Goal: Task Accomplishment & Management: Use online tool/utility

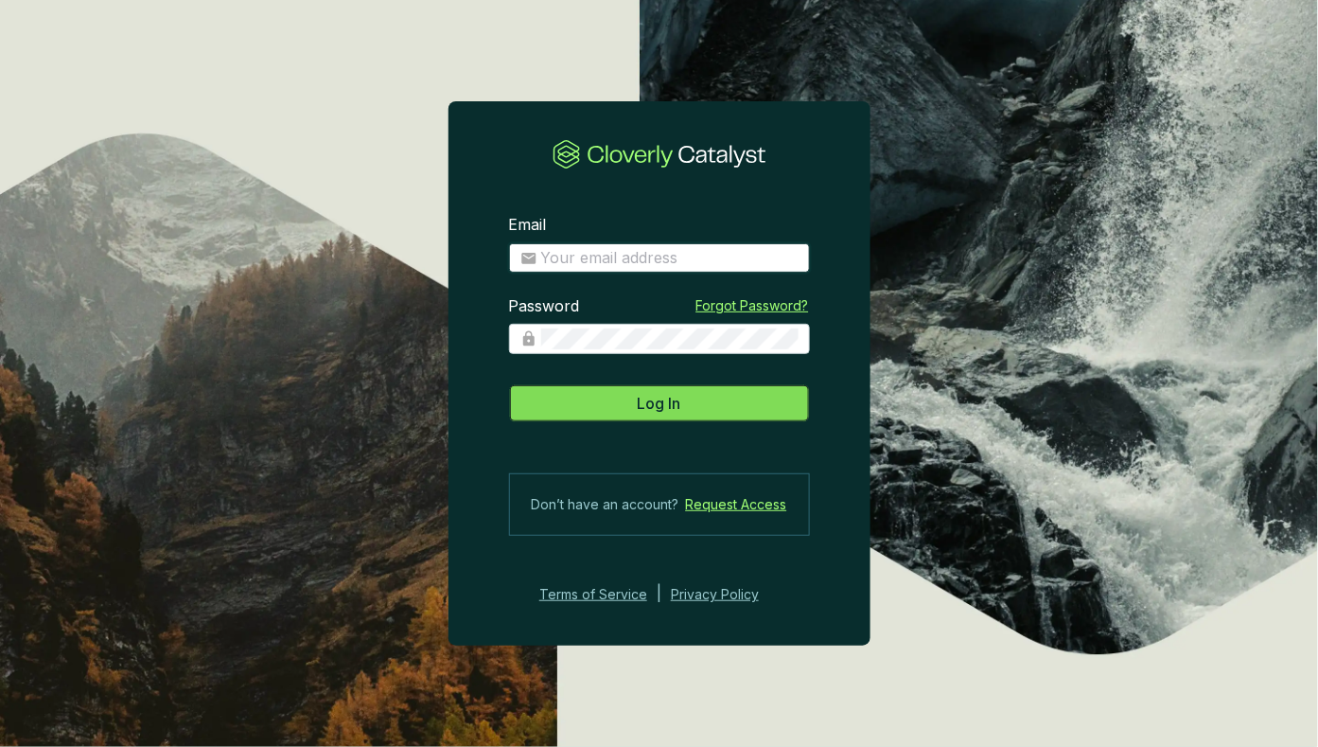
type input "[PERSON_NAME][EMAIL_ADDRESS][DOMAIN_NAME]"
click at [618, 404] on button "Log In" at bounding box center [659, 403] width 301 height 38
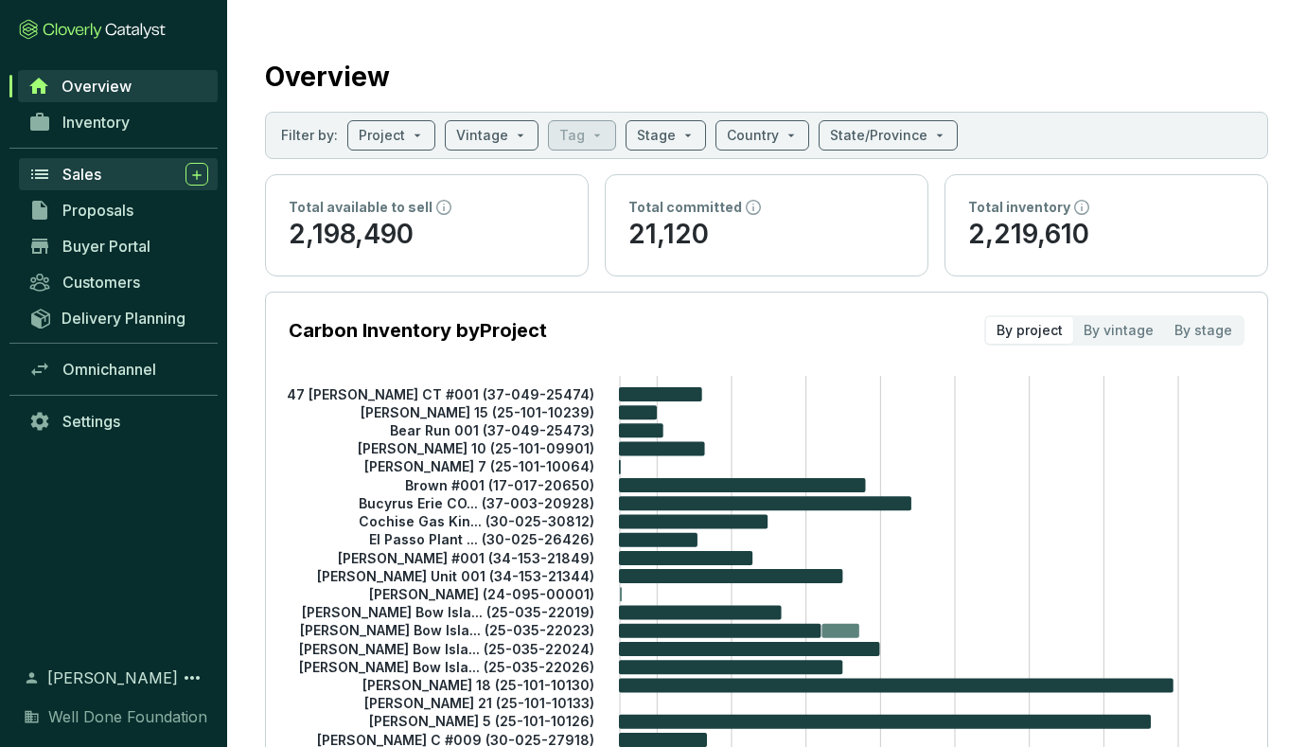
click at [84, 184] on div "Sales" at bounding box center [135, 174] width 146 height 23
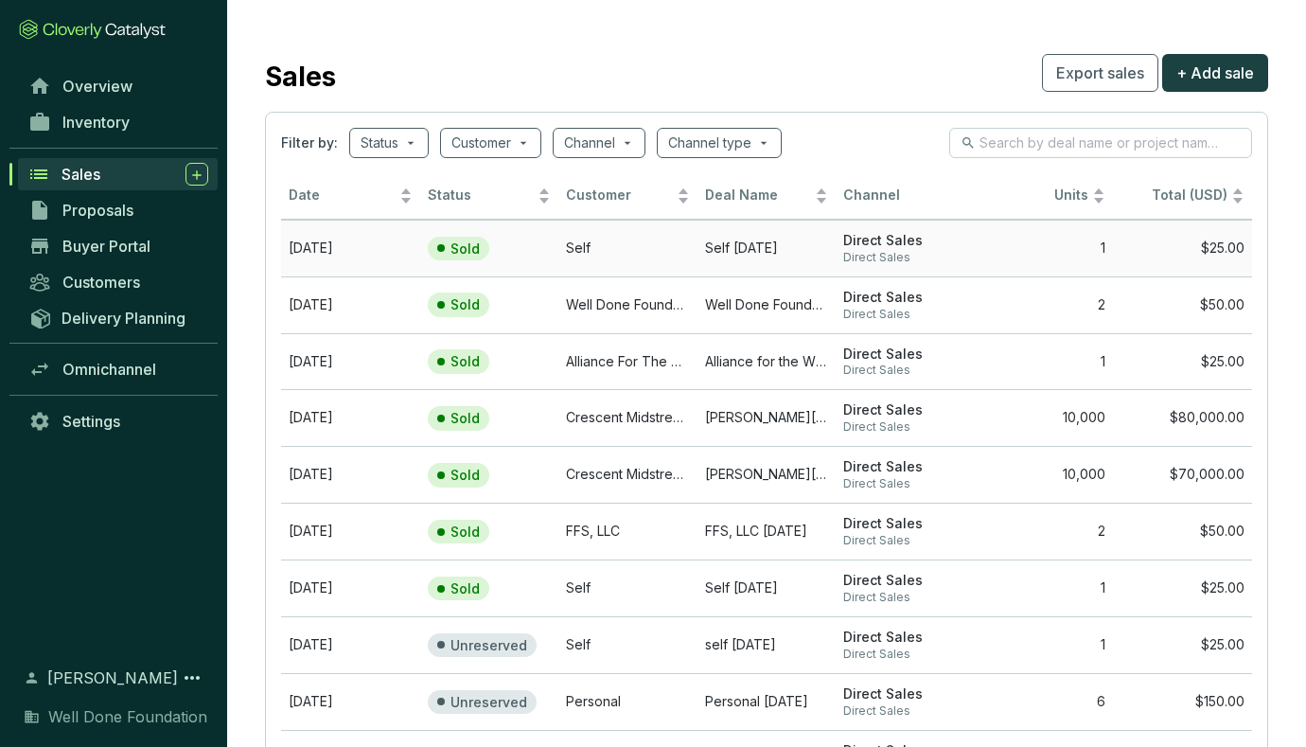
click at [462, 247] on p "Sold" at bounding box center [465, 248] width 29 height 17
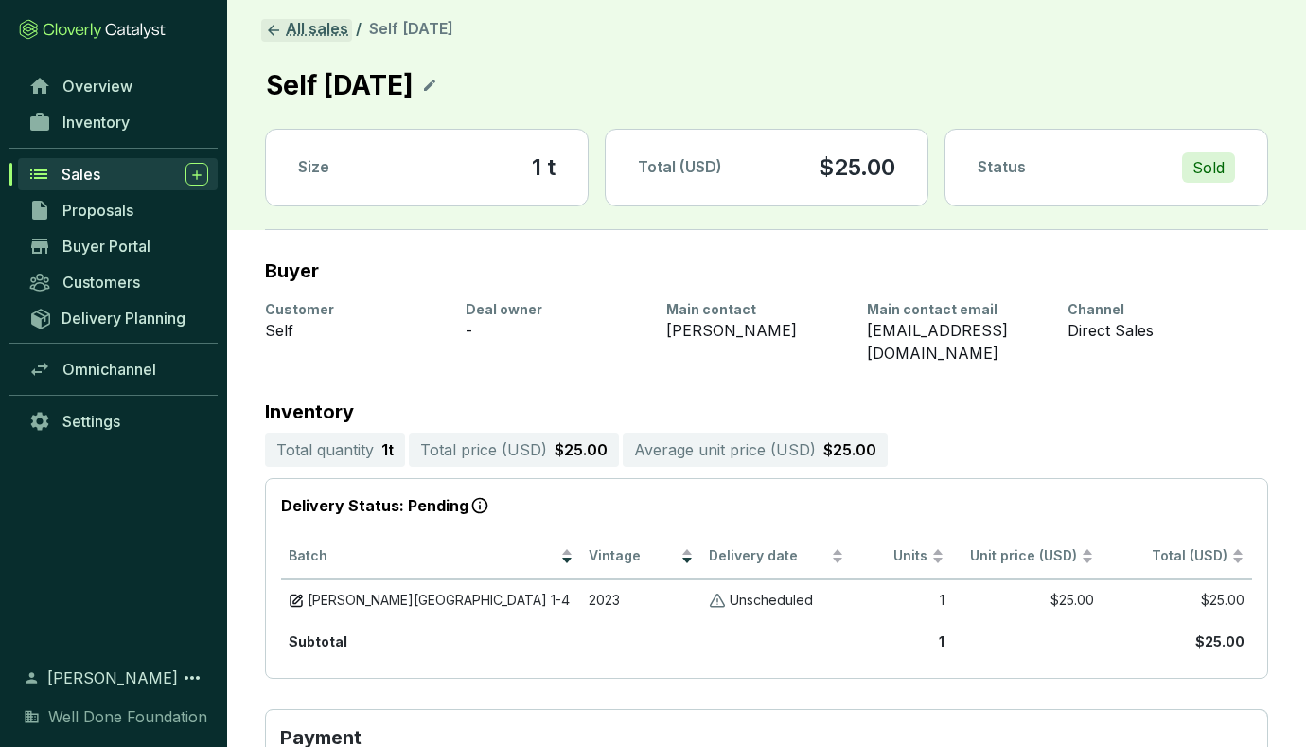
click at [298, 31] on link "All sales" at bounding box center [306, 30] width 91 height 23
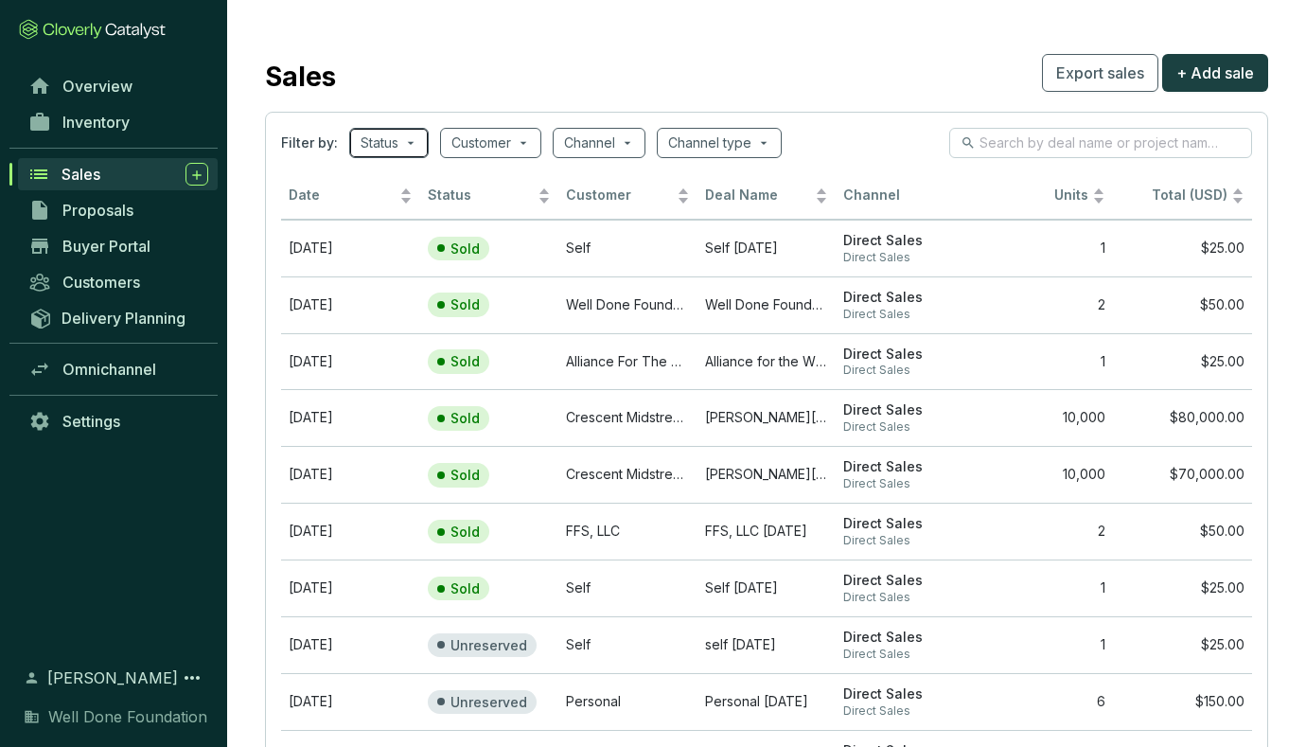
click at [411, 139] on span at bounding box center [389, 143] width 57 height 28
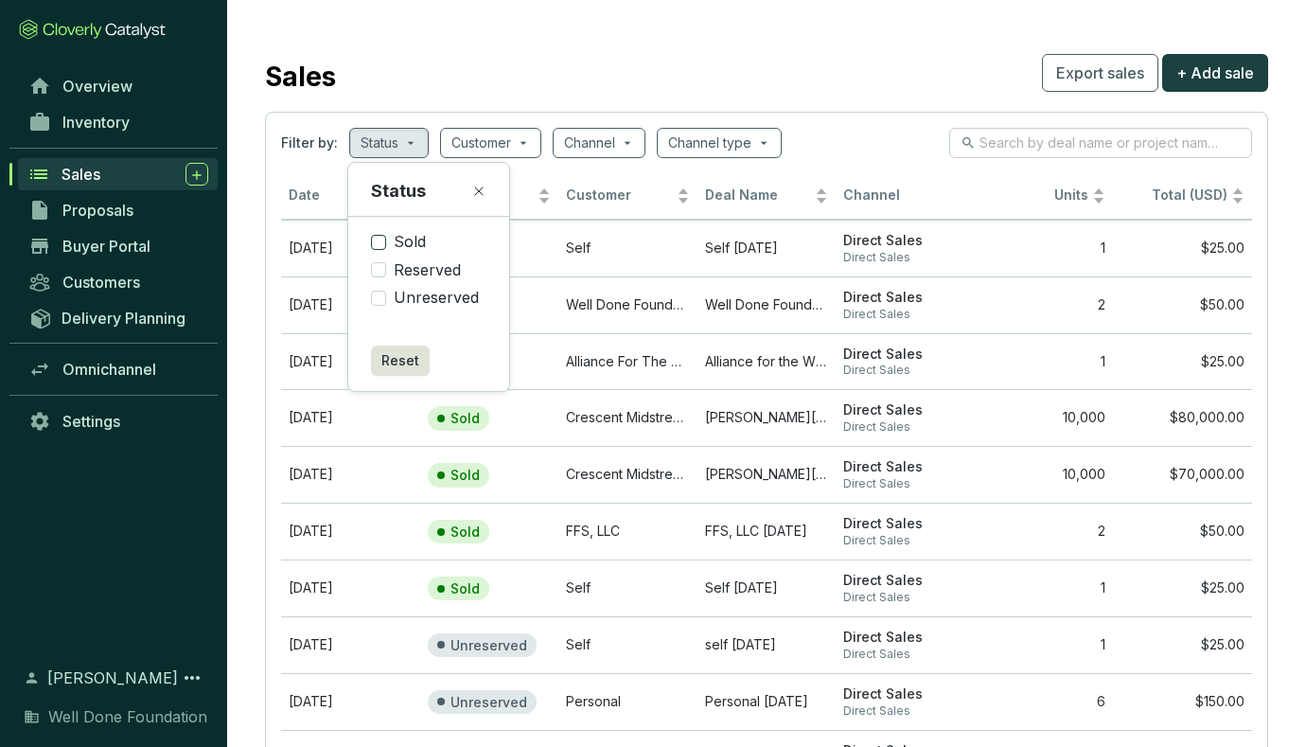
click at [378, 244] on input "Sold" at bounding box center [378, 242] width 15 height 15
checkbox input "true"
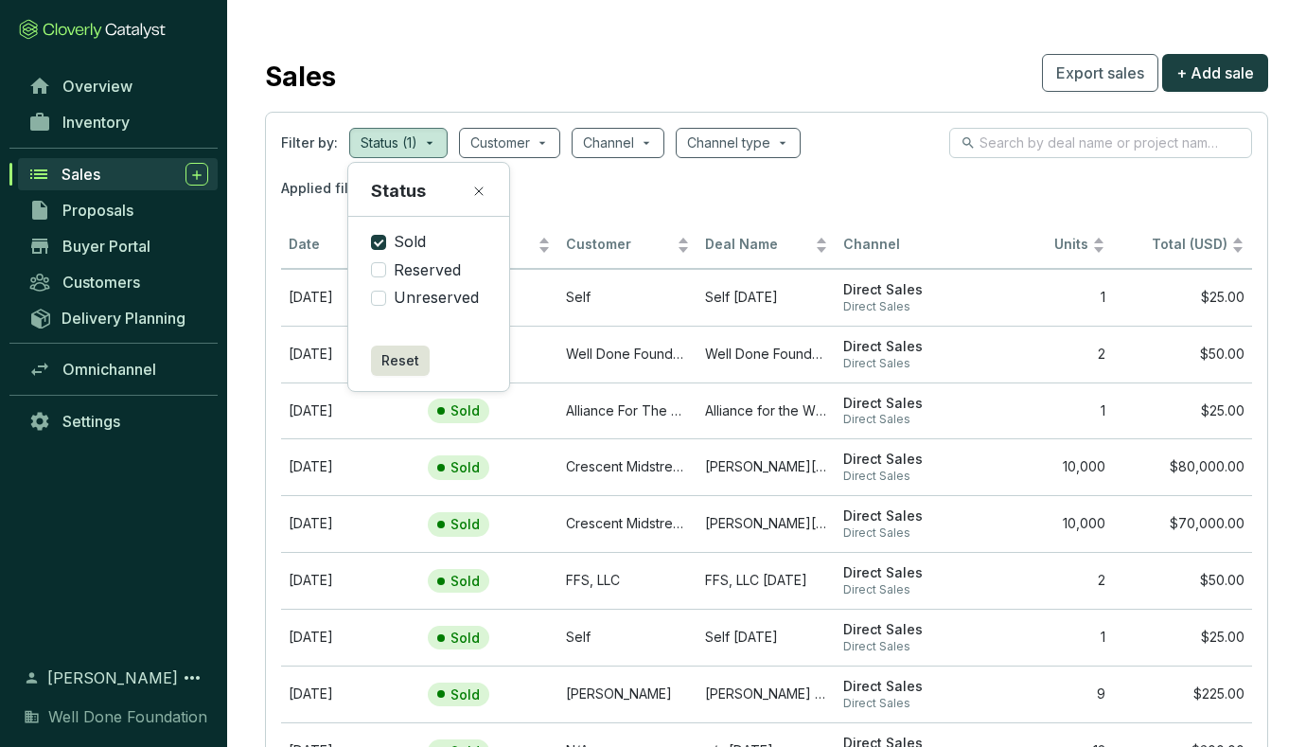
click at [959, 182] on div "Applied filters: STATUS Sold" at bounding box center [766, 188] width 971 height 38
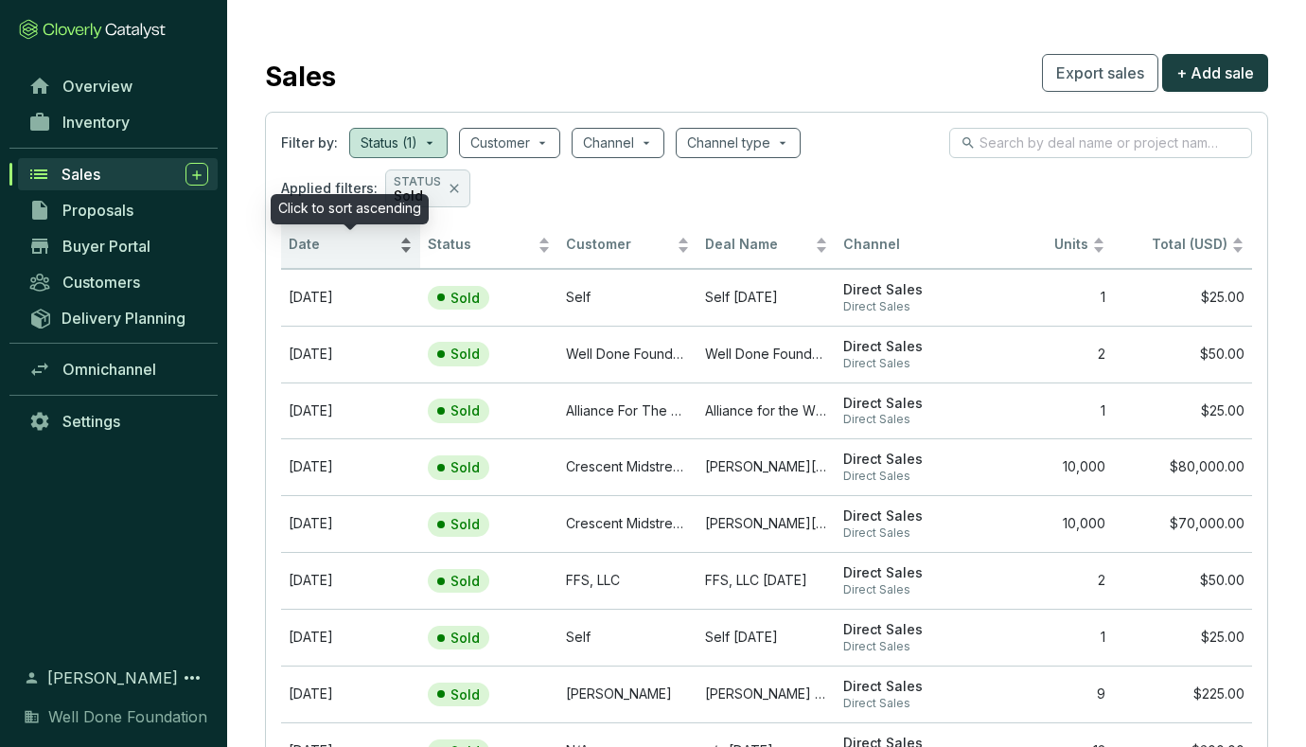
click at [402, 250] on div "Date" at bounding box center [351, 245] width 124 height 23
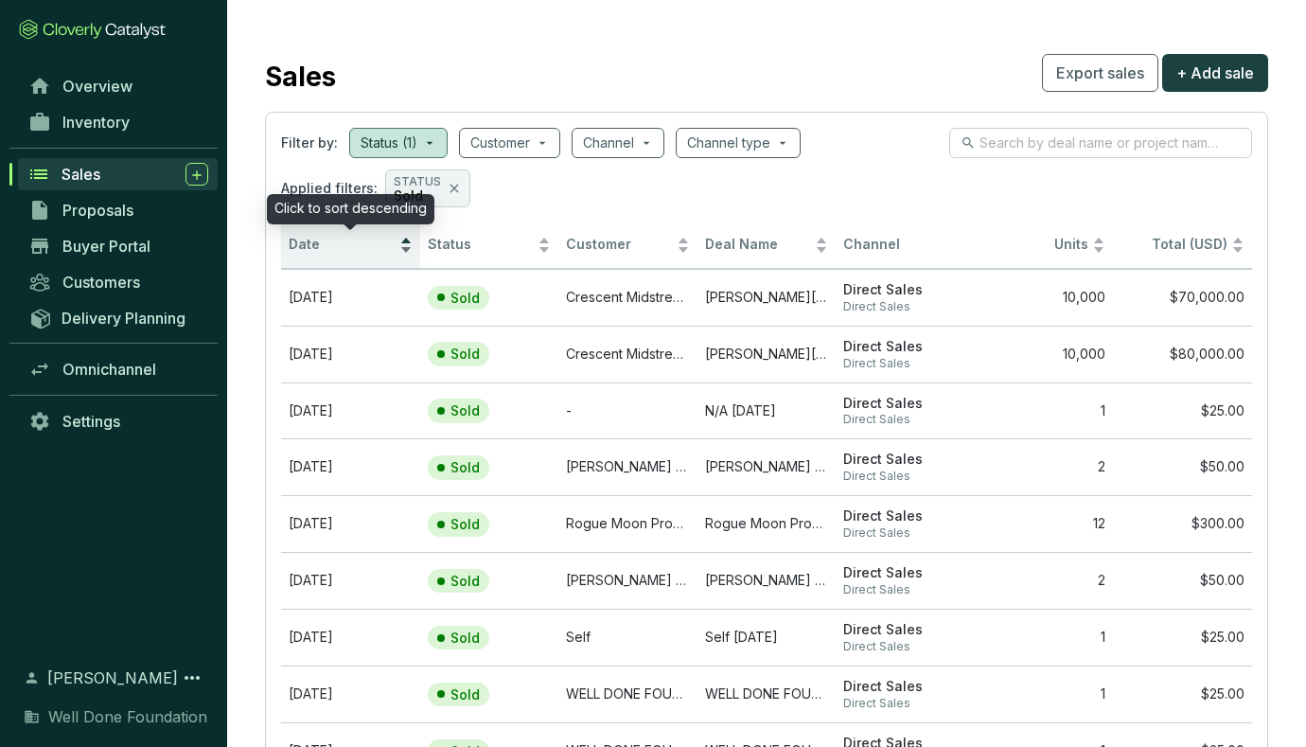
click at [402, 250] on div "Date" at bounding box center [351, 245] width 124 height 23
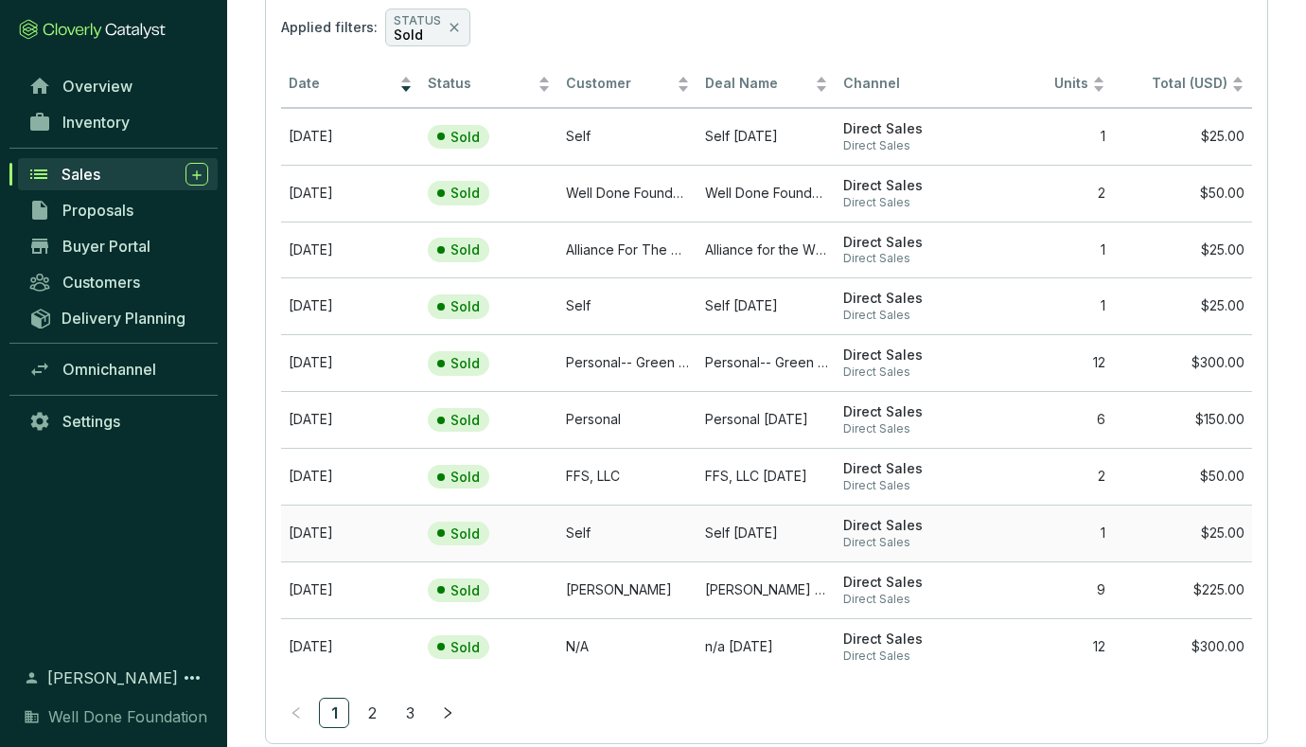
scroll to position [204, 0]
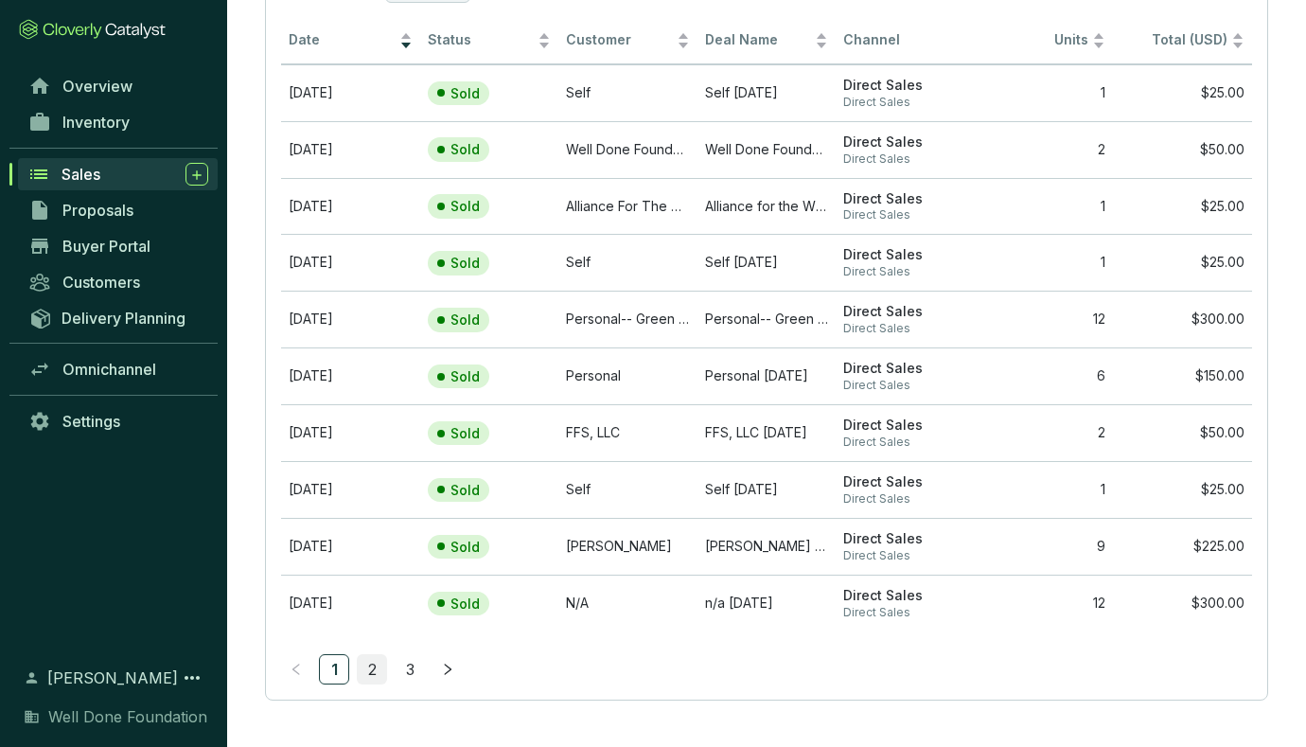
click at [370, 662] on link "2" at bounding box center [372, 669] width 28 height 28
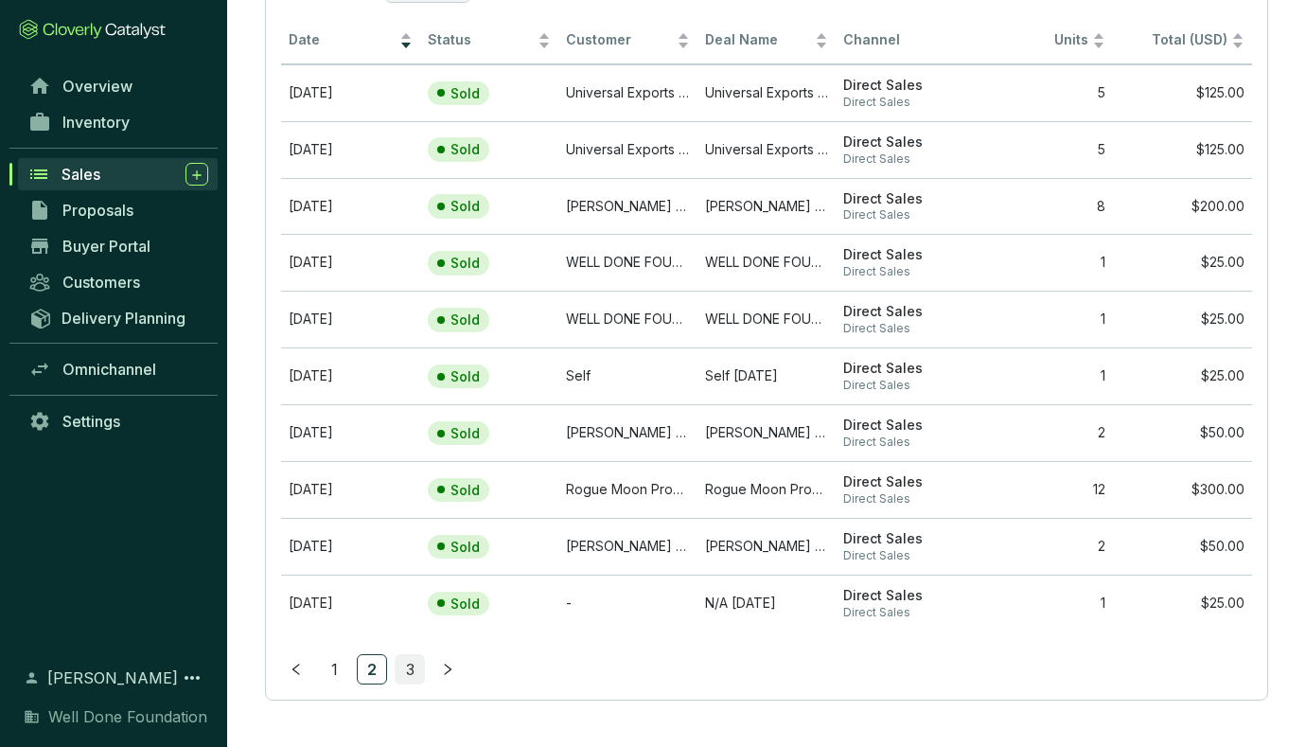
click at [411, 673] on link "3" at bounding box center [410, 669] width 28 height 28
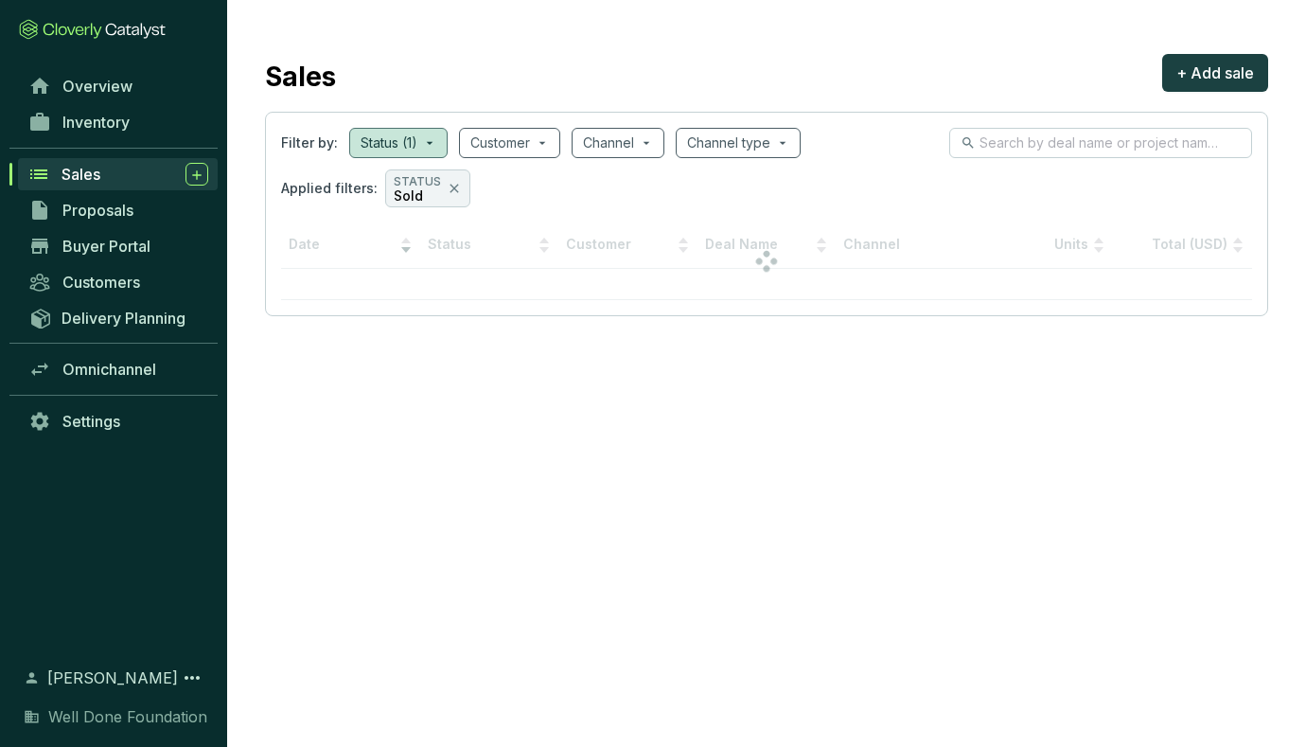
scroll to position [0, 0]
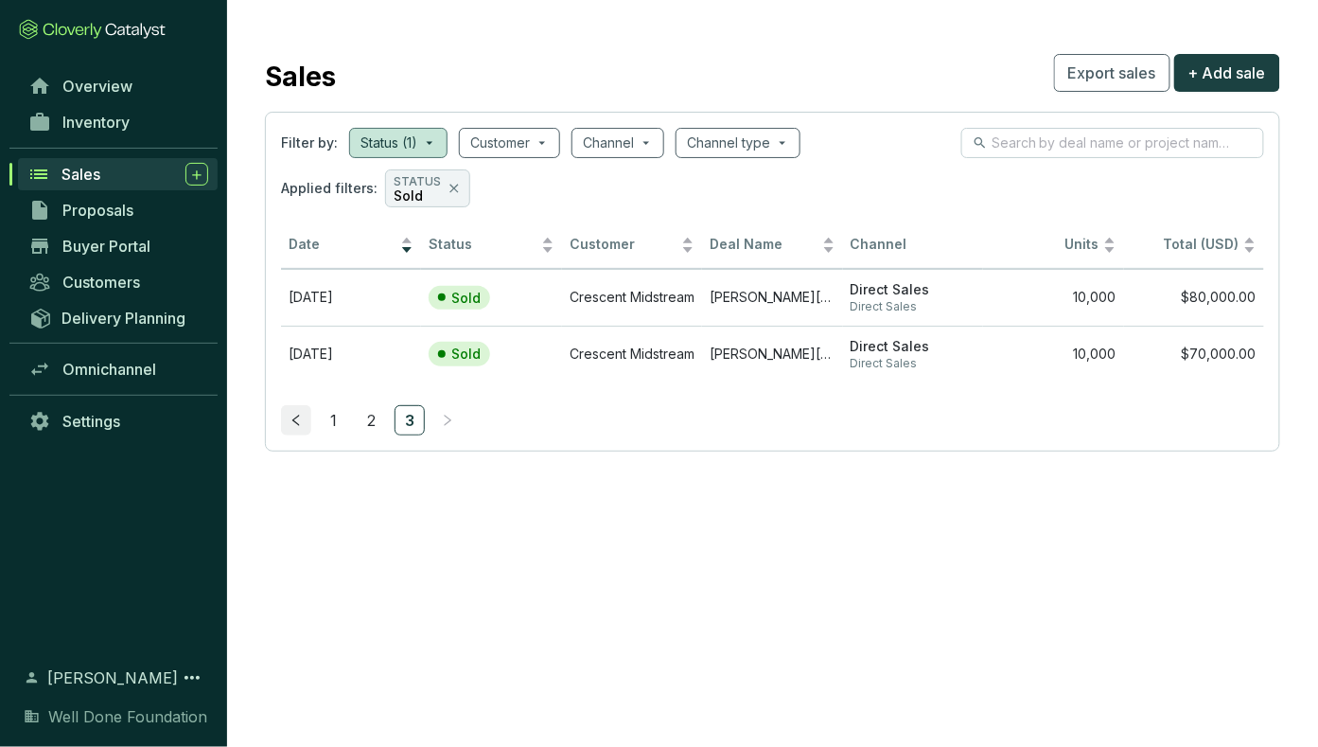
click at [301, 424] on icon "left" at bounding box center [296, 420] width 13 height 13
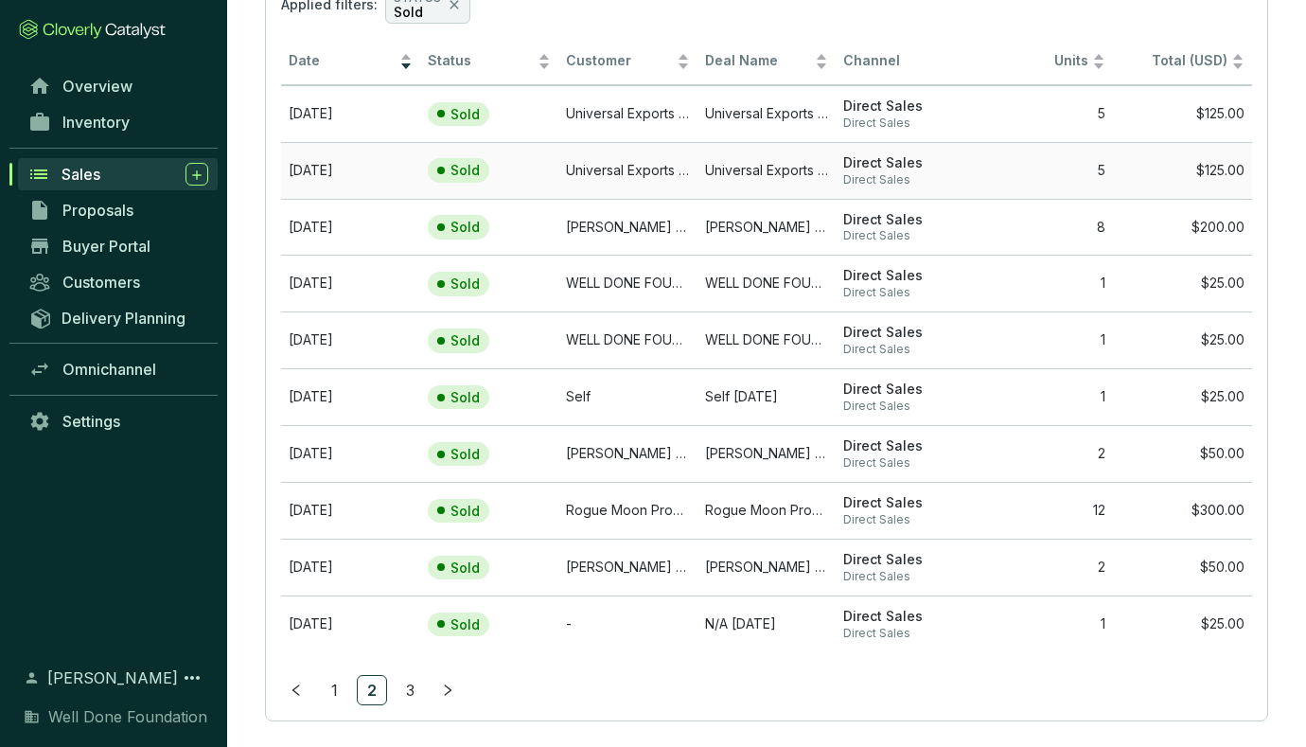
scroll to position [166, 0]
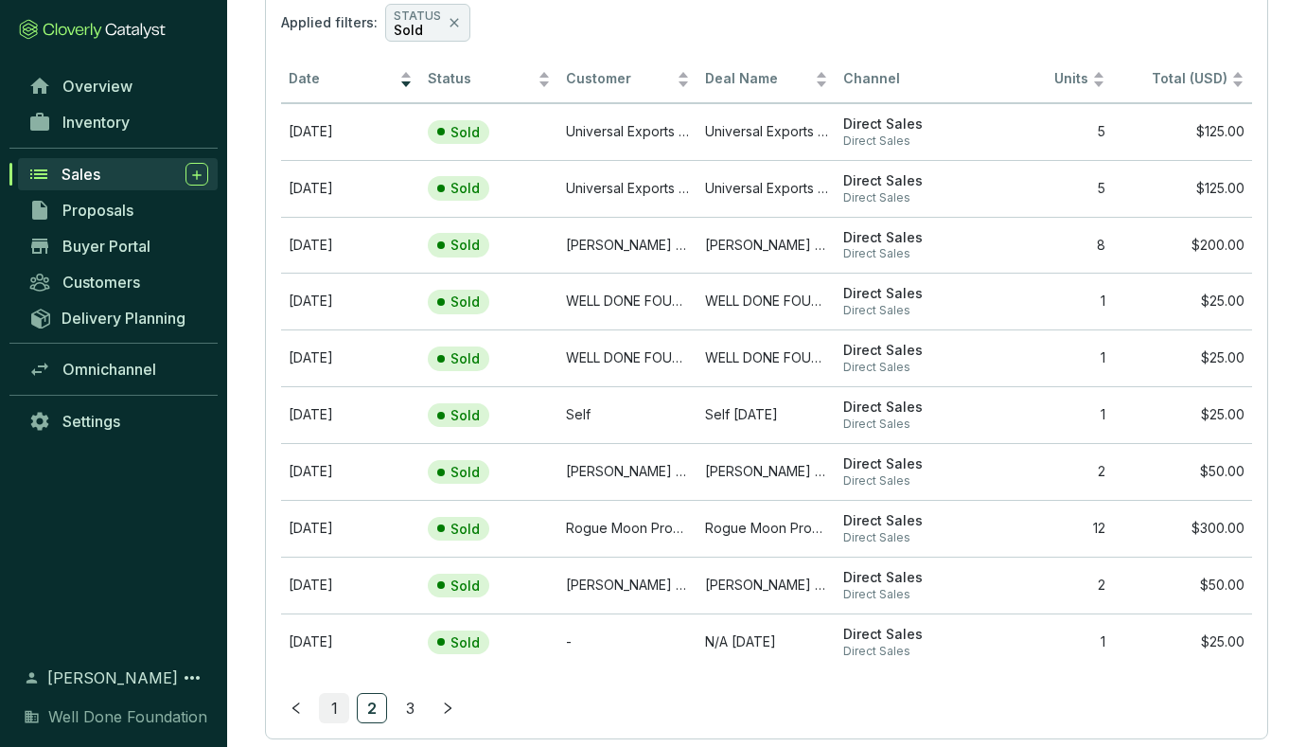
click at [328, 703] on link "1" at bounding box center [334, 708] width 28 height 28
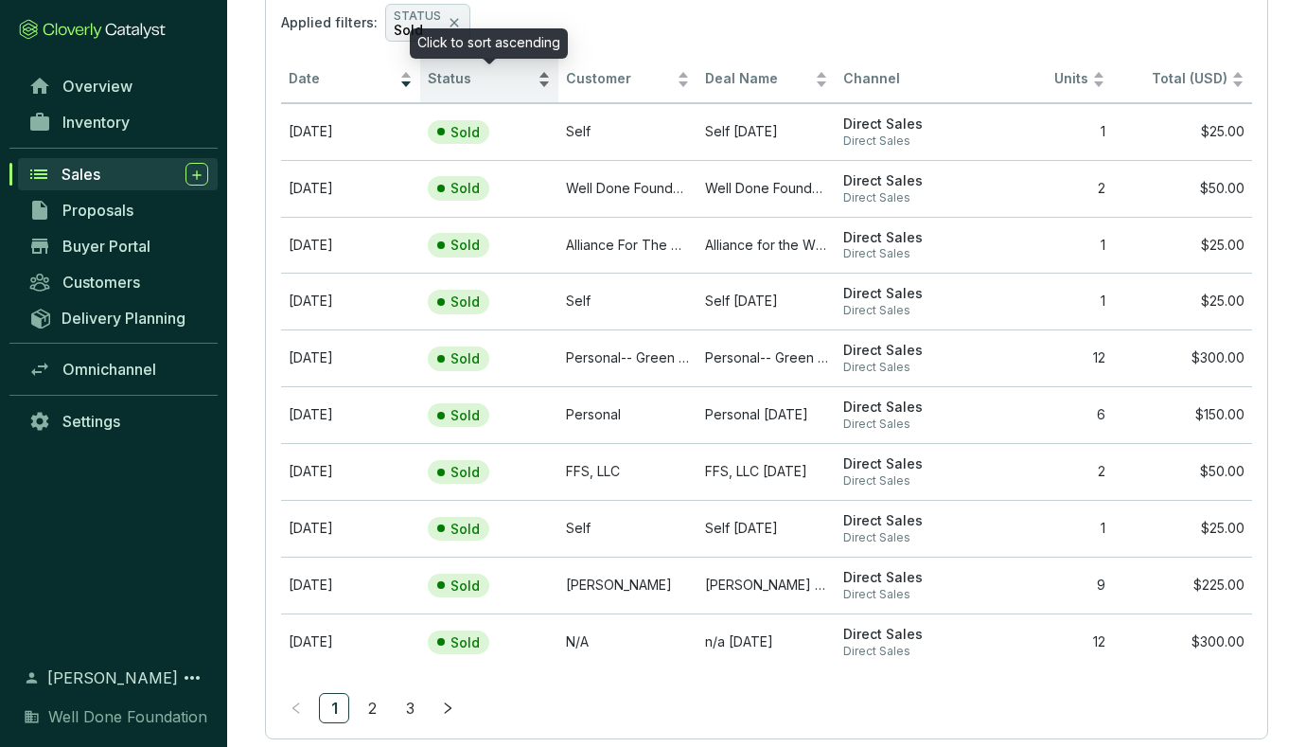
click at [540, 85] on div "Status" at bounding box center [490, 79] width 124 height 23
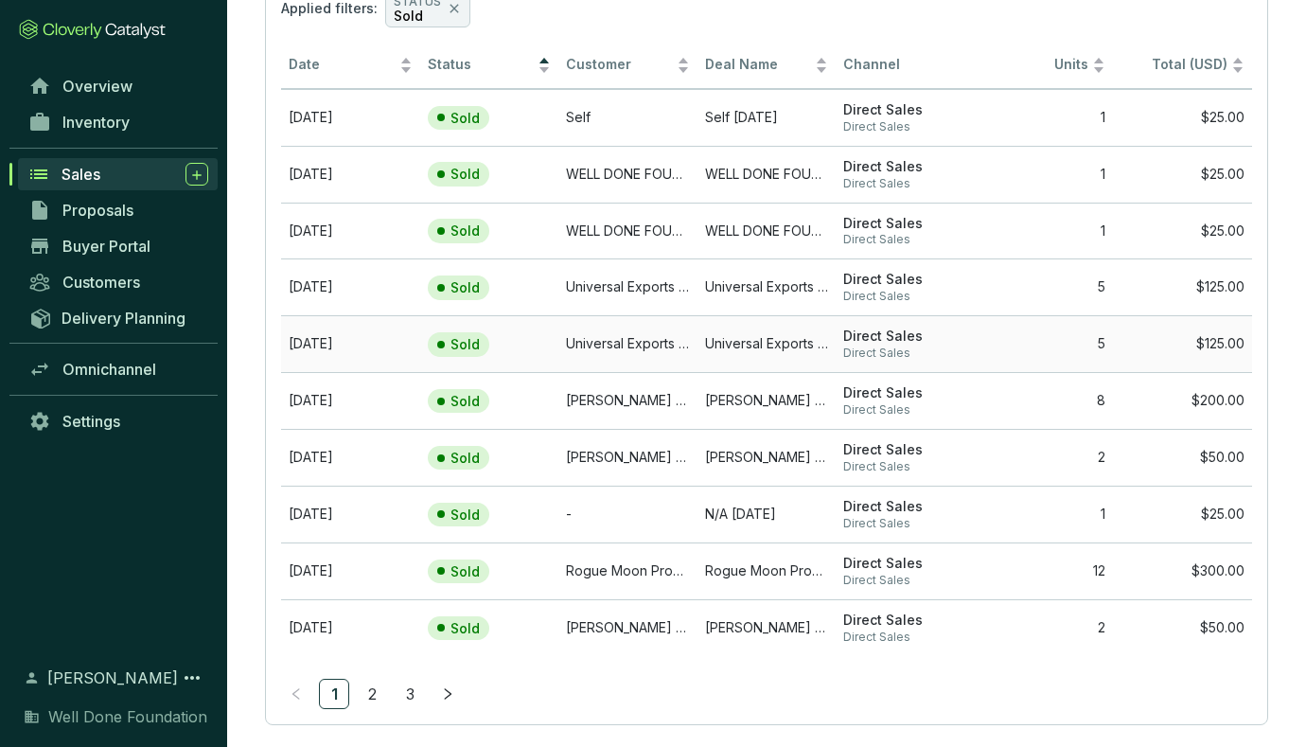
scroll to position [204, 0]
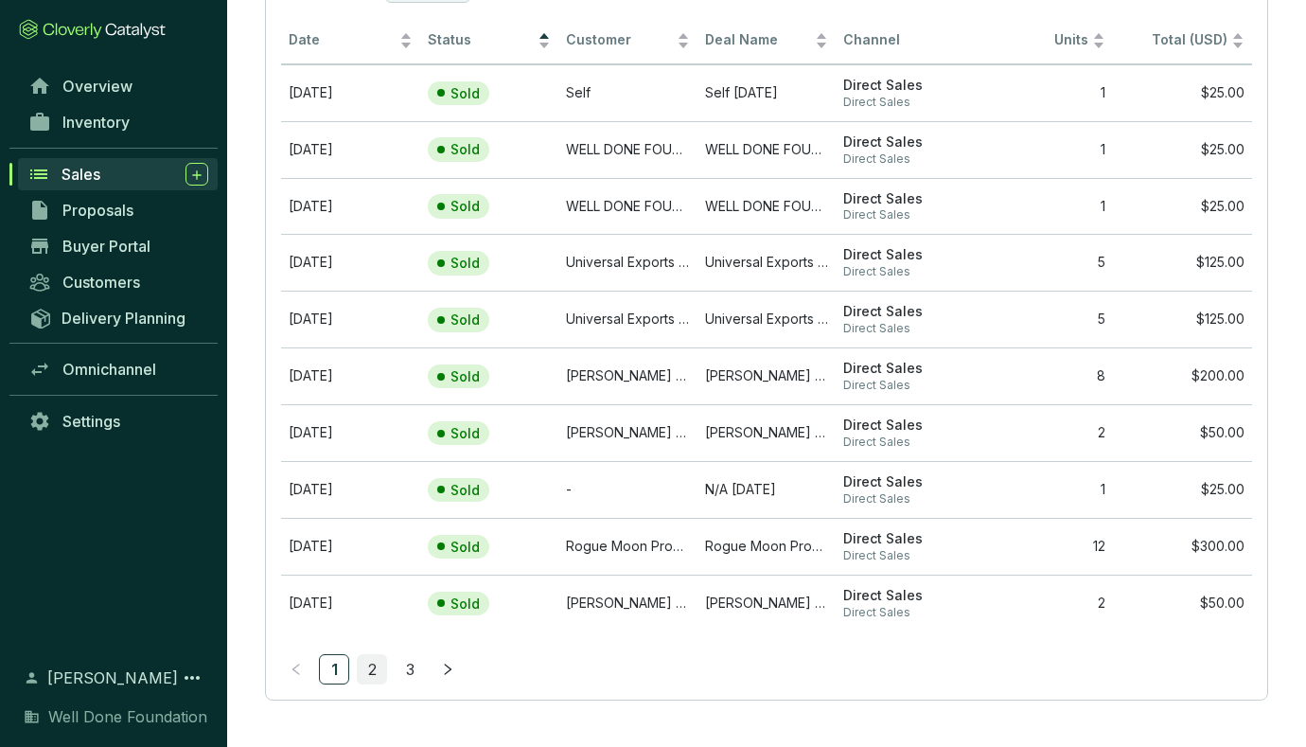
click at [376, 664] on link "2" at bounding box center [372, 669] width 28 height 28
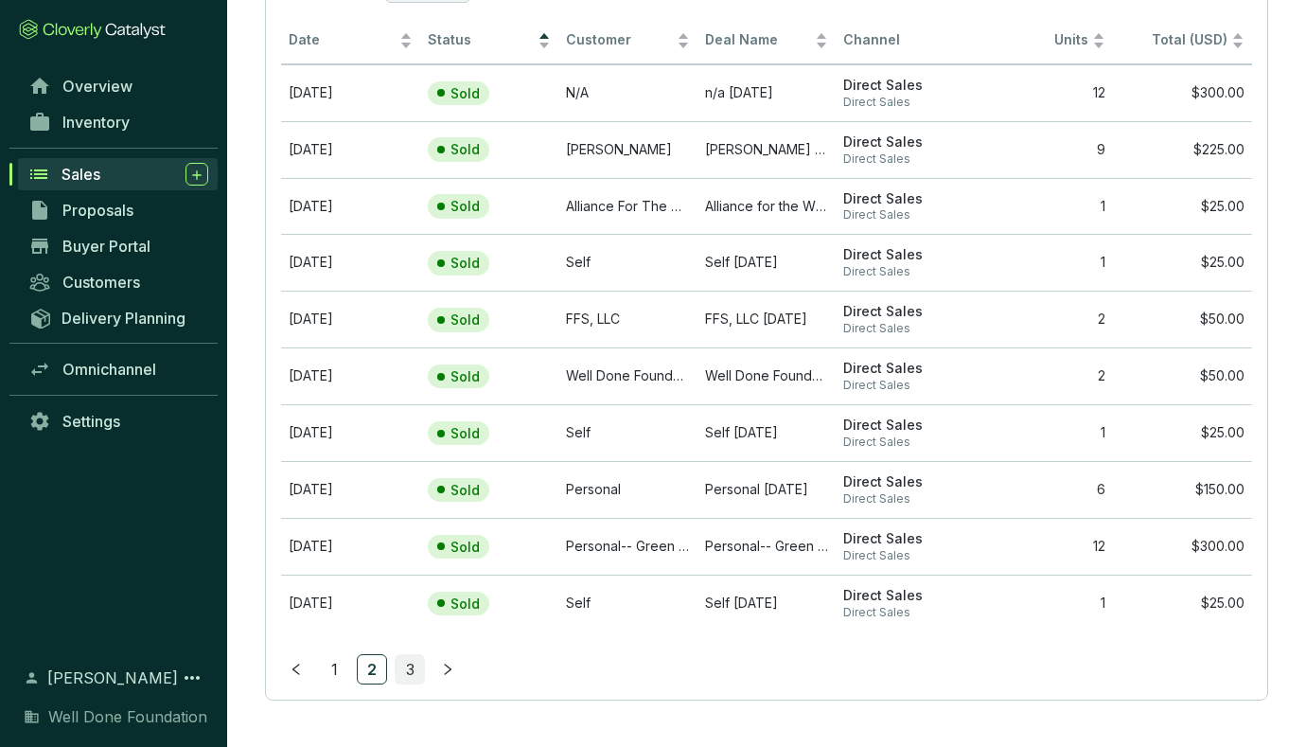
click at [409, 667] on link "3" at bounding box center [410, 669] width 28 height 28
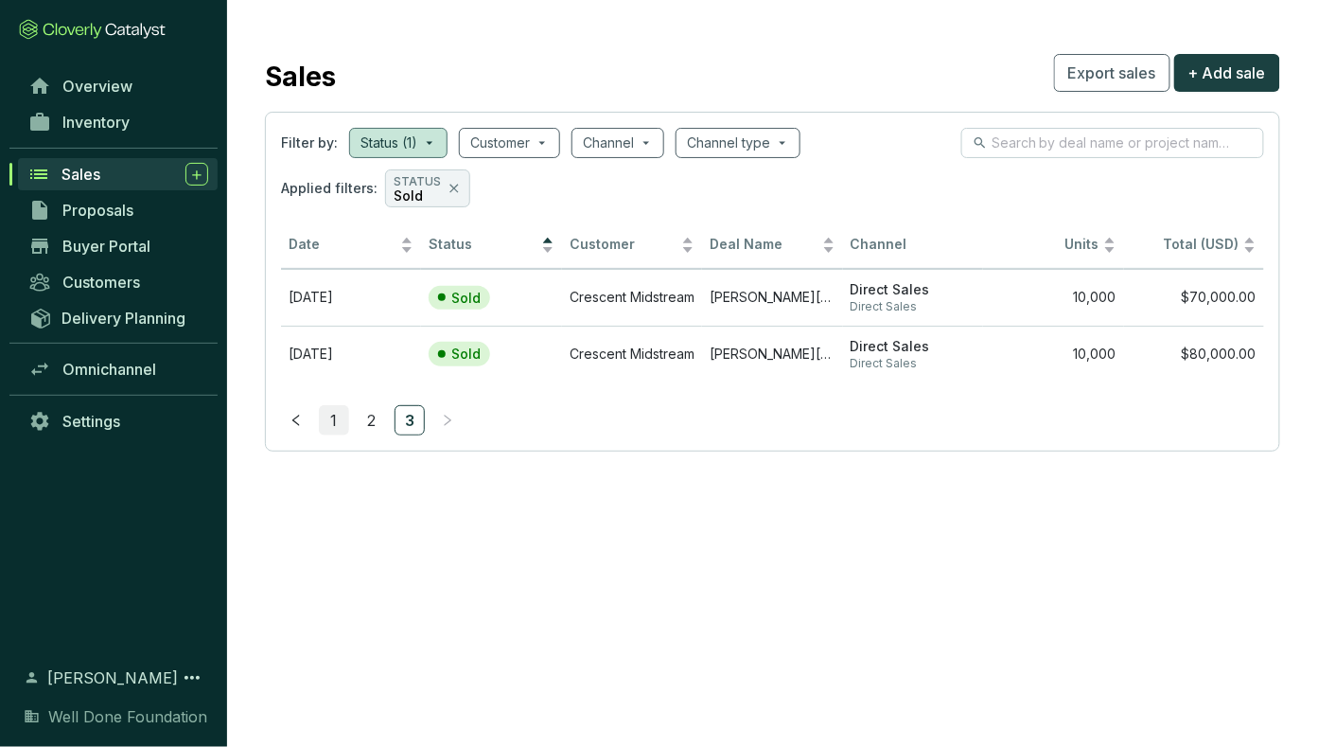
click at [334, 419] on link "1" at bounding box center [334, 420] width 28 height 28
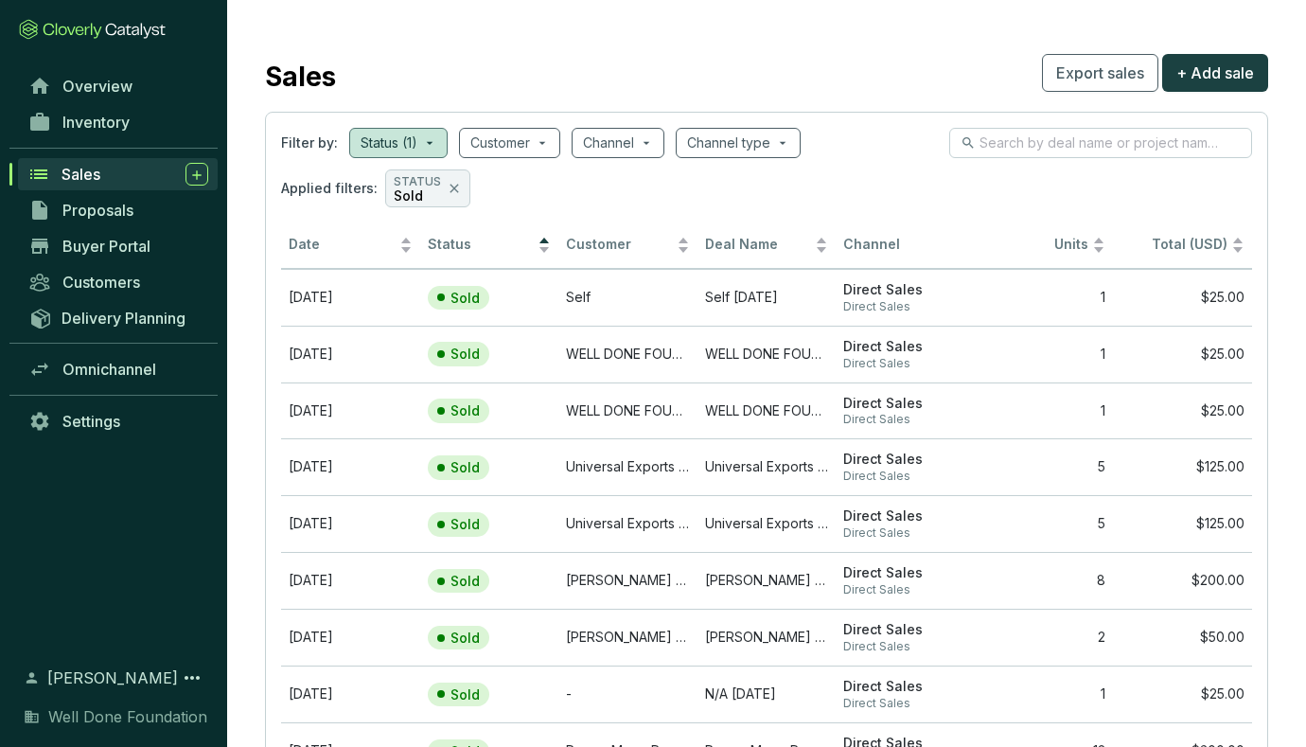
click at [892, 80] on div "Sales Export sales + Add sale" at bounding box center [766, 72] width 1003 height 47
click at [120, 89] on span "Overview" at bounding box center [97, 86] width 70 height 19
